Goal: Task Accomplishment & Management: Use online tool/utility

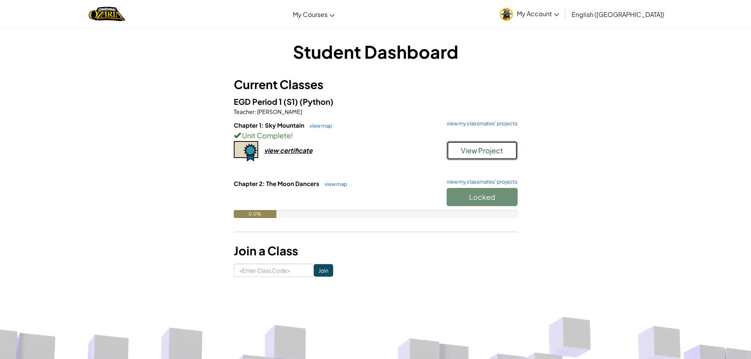
drag, startPoint x: 495, startPoint y: 153, endPoint x: 428, endPoint y: 121, distance: 74.0
click at [495, 153] on span "View Project" at bounding box center [482, 150] width 42 height 9
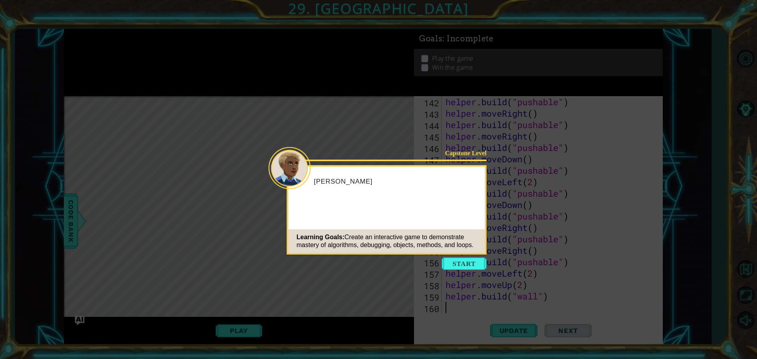
scroll to position [1612, 0]
click at [448, 263] on button "Start" at bounding box center [463, 263] width 45 height 13
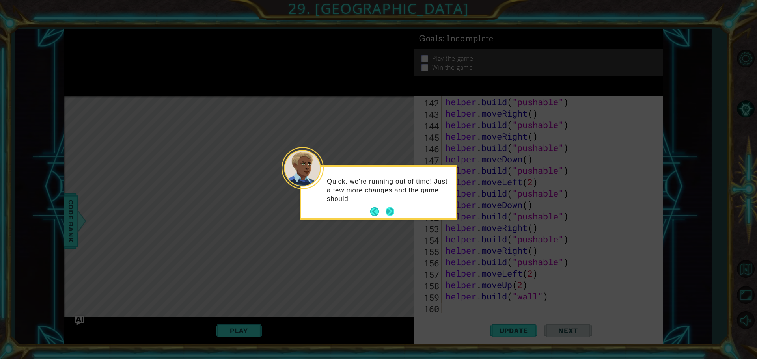
click at [392, 212] on button "Next" at bounding box center [389, 211] width 9 height 9
click at [394, 211] on button "Next" at bounding box center [389, 211] width 9 height 9
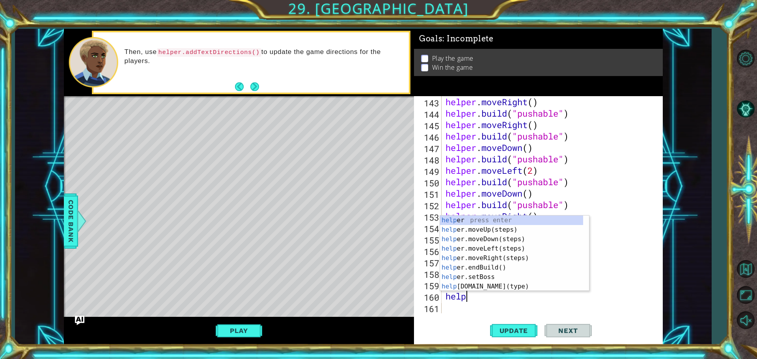
scroll to position [0, 1]
type textarea "helper"
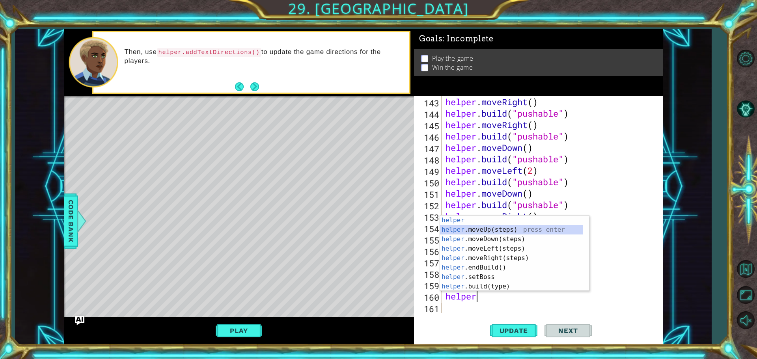
click at [466, 229] on div "helper press enter helper .moveUp(steps) press enter helper .moveDown(steps) pr…" at bounding box center [511, 263] width 143 height 95
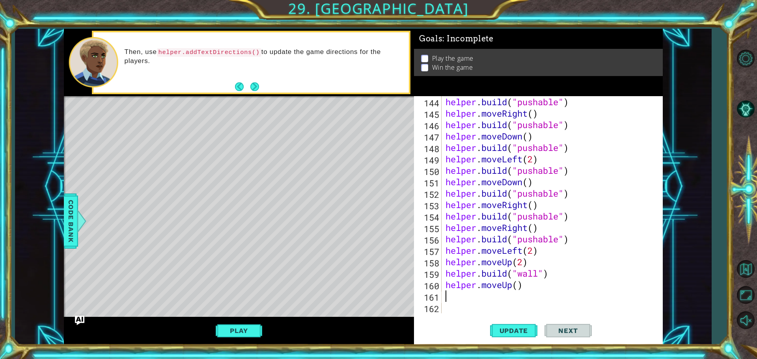
click at [517, 285] on div "helper . build ( "pushable" ) helper . moveRight ( ) helper . build ( "pushable…" at bounding box center [551, 216] width 214 height 240
type textarea "helper.moveUp(2)"
click at [471, 294] on div "helper . build ( "pushable" ) helper . moveRight ( ) helper . build ( "pushable…" at bounding box center [551, 216] width 214 height 240
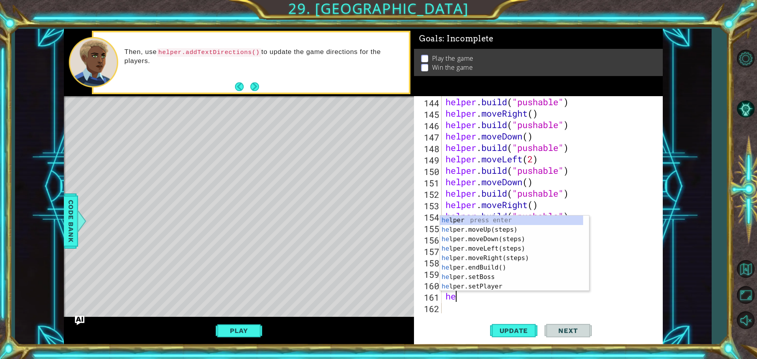
scroll to position [0, 1]
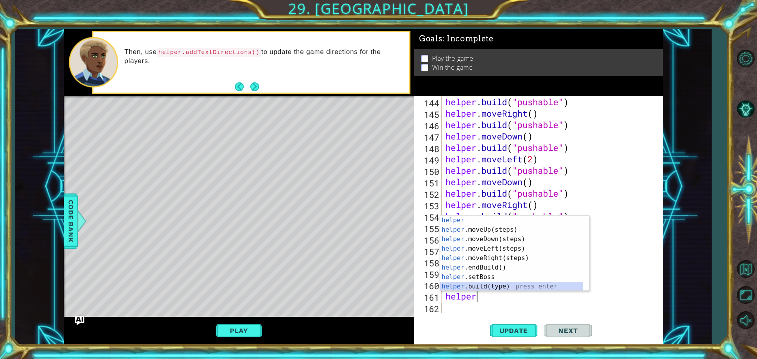
click at [493, 288] on div "helper press enter helper .moveUp(steps) press enter helper .moveDown(steps) pr…" at bounding box center [511, 263] width 143 height 95
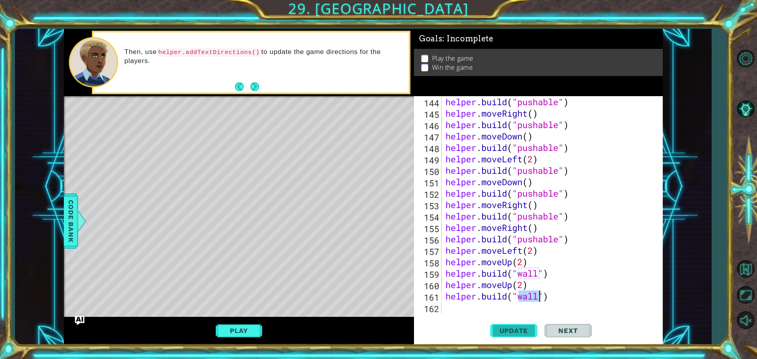
type textarea "[DOMAIN_NAME]("wall")"
click at [507, 330] on span "Update" at bounding box center [513, 331] width 45 height 8
click at [251, 334] on button "Play" at bounding box center [239, 330] width 46 height 15
